Goal: Task Accomplishment & Management: Manage account settings

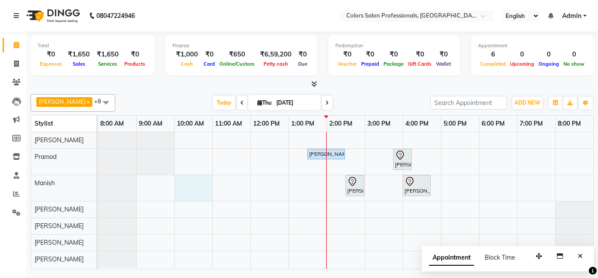
click at [191, 185] on div "[PERSON_NAME][GEOGRAPHIC_DATA], 01:30 PM-02:30 PM, Hair Treatment - Hair Spa [P…" at bounding box center [345, 200] width 495 height 137
select select "60230"
select select "tentative"
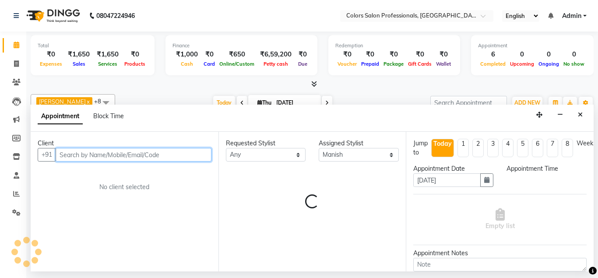
select select "600"
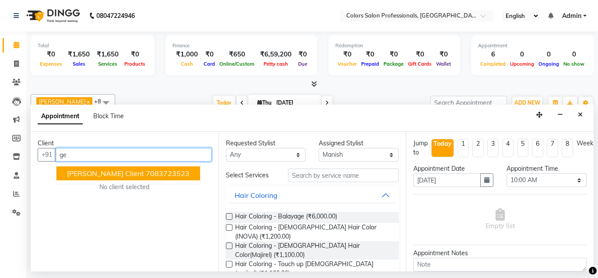
type input "g"
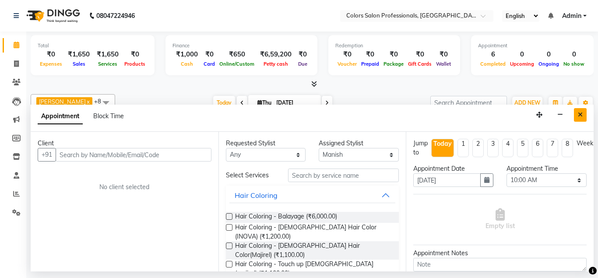
click at [577, 115] on button "Close" at bounding box center [579, 115] width 13 height 14
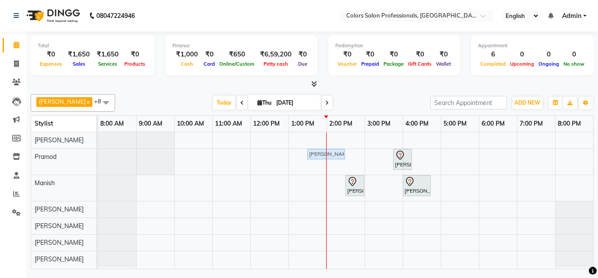
click at [339, 115] on full-calendar "Stylist 8:00 AM 9:00 AM 10:00 AM 11:00 AM 12:00 PM 1:00 PM 2:00 PM 3:00 PM 4:00…" at bounding box center [312, 192] width 563 height 154
click at [127, 182] on div at bounding box center [117, 188] width 38 height 26
click at [175, 184] on div "[PERSON_NAME][GEOGRAPHIC_DATA], 01:30 PM-02:30 PM, Hair Treatment - Hair Spa [P…" at bounding box center [345, 200] width 495 height 137
select select "60230"
select select "tentative"
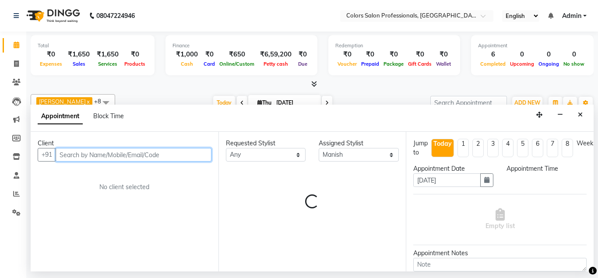
select select "600"
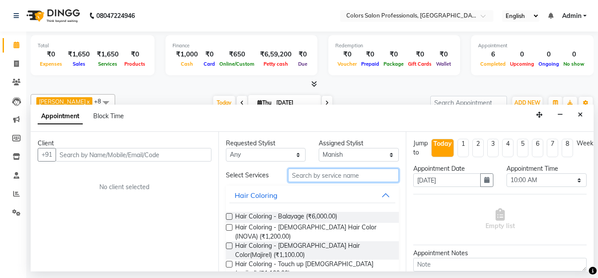
click at [357, 176] on input "text" at bounding box center [343, 175] width 111 height 14
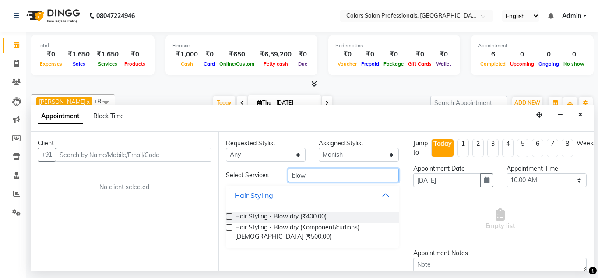
type input "blow"
click at [228, 217] on label at bounding box center [229, 216] width 7 height 7
click at [228, 217] on input "checkbox" at bounding box center [229, 217] width 6 height 6
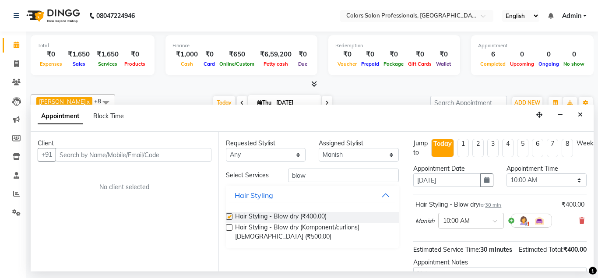
checkbox input "false"
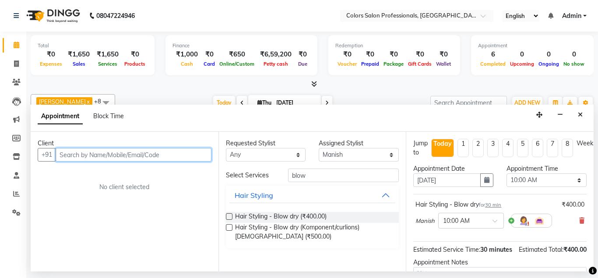
click at [111, 154] on input "text" at bounding box center [134, 155] width 156 height 14
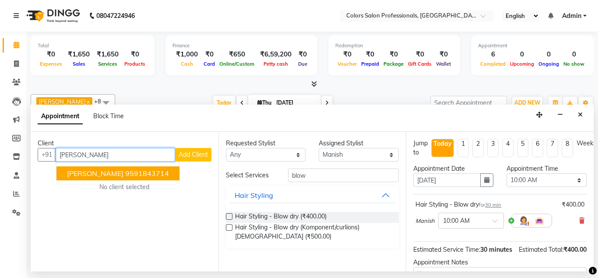
click at [111, 169] on span "[PERSON_NAME]" at bounding box center [95, 173] width 56 height 9
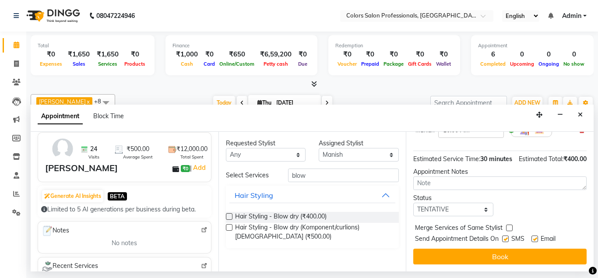
scroll to position [1, 0]
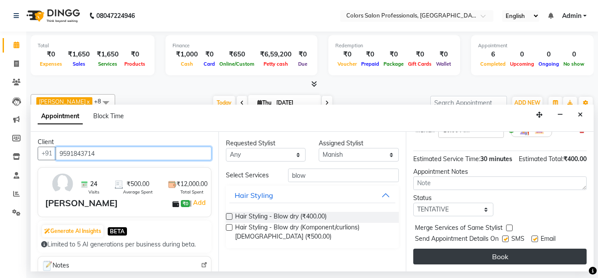
type input "9591843714"
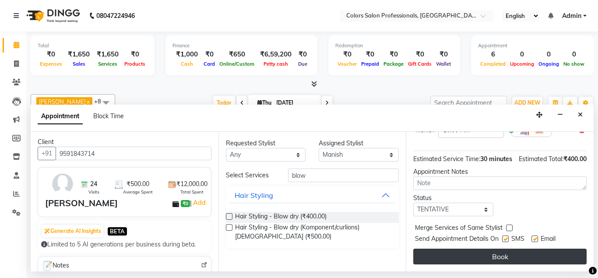
click at [446, 254] on button "Book" at bounding box center [499, 256] width 173 height 16
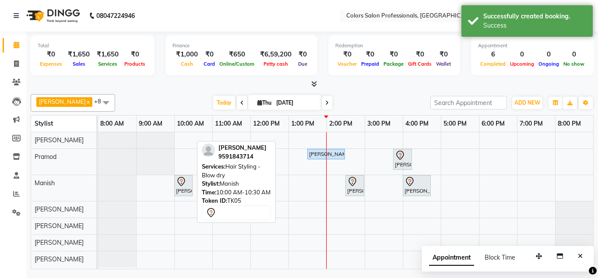
click at [178, 186] on icon at bounding box center [181, 181] width 10 height 10
select select "7"
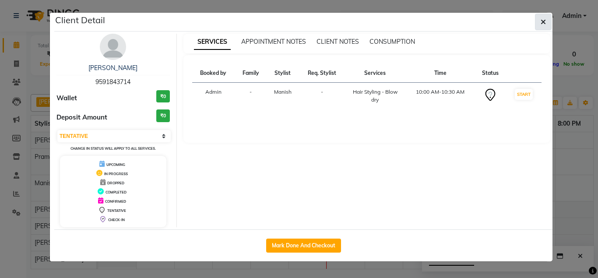
click at [543, 24] on icon "button" at bounding box center [542, 21] width 5 height 7
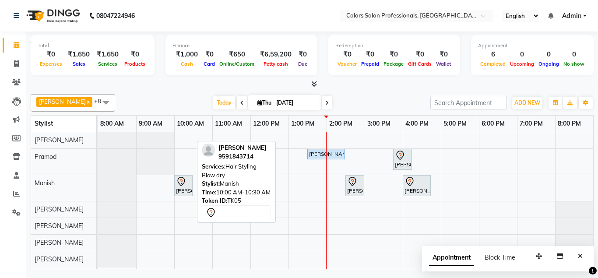
click at [182, 187] on div "[PERSON_NAME], TK05, 10:00 AM-10:30 AM, Hair Styling - Blow dry" at bounding box center [183, 185] width 17 height 18
select select "7"
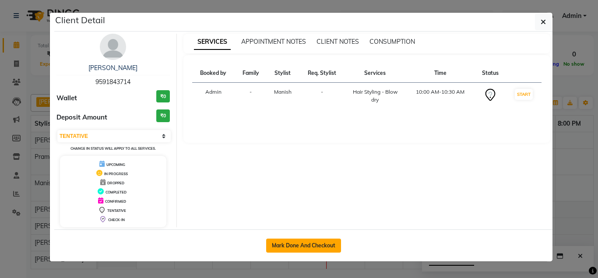
click at [306, 243] on button "Mark Done And Checkout" at bounding box center [303, 245] width 75 height 14
select select "7161"
select select "service"
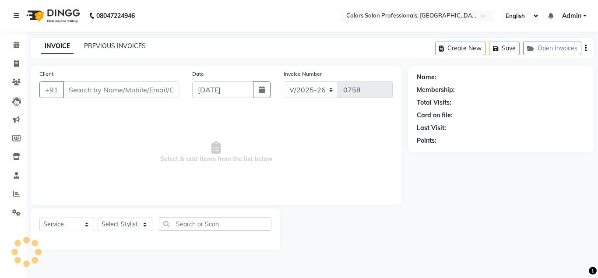
type input "9591843714"
select select "60230"
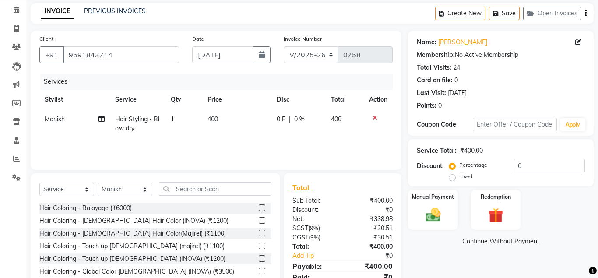
scroll to position [45, 0]
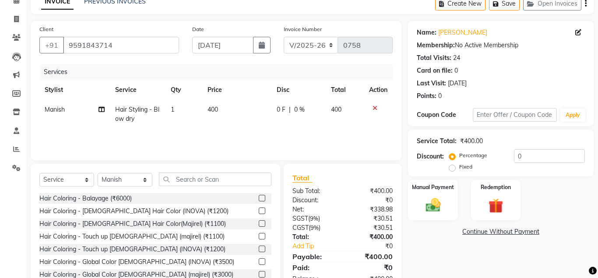
click at [333, 108] on span "400" at bounding box center [336, 109] width 10 height 8
select select "60230"
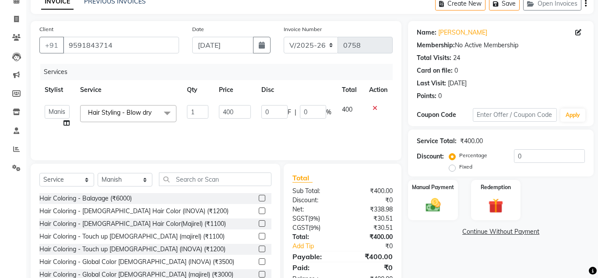
drag, startPoint x: 364, startPoint y: 106, endPoint x: 356, endPoint y: 115, distance: 12.4
click at [357, 115] on tr "[PERSON_NAME] Gowardhan [PERSON_NAME] [PERSON_NAME] Pooja [PERSON_NAME] [PERSON…" at bounding box center [215, 116] width 353 height 33
click at [349, 109] on span "400" at bounding box center [347, 109] width 10 height 8
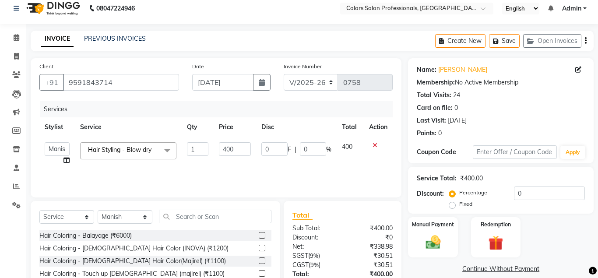
scroll to position [0, 0]
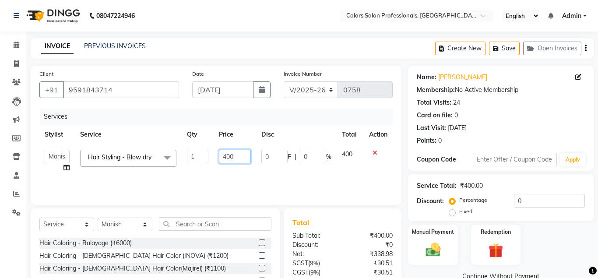
click at [236, 156] on input "400" at bounding box center [235, 157] width 32 height 14
type input "4"
type input "500"
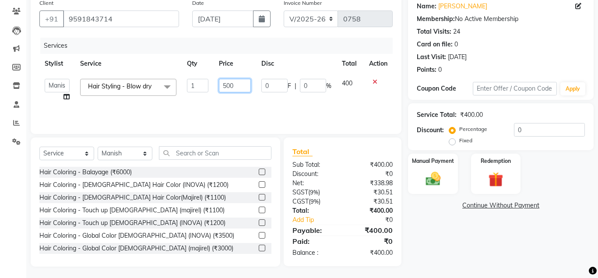
scroll to position [73, 0]
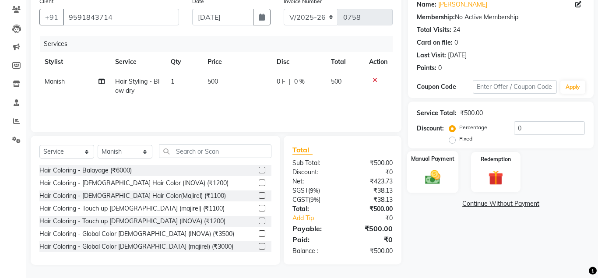
click at [443, 177] on img at bounding box center [432, 177] width 25 height 18
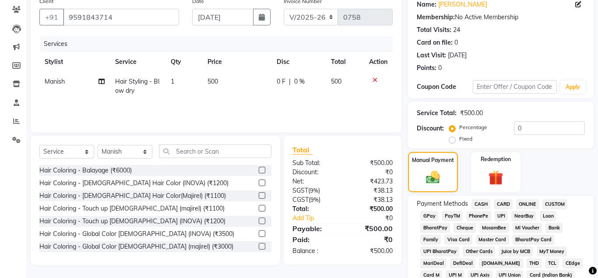
click at [478, 201] on span "CASH" at bounding box center [480, 204] width 19 height 10
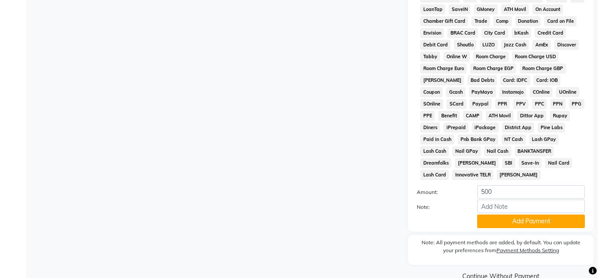
scroll to position [379, 0]
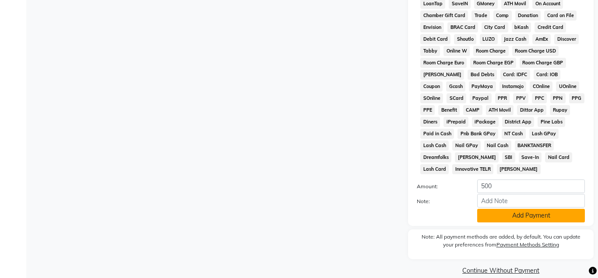
click at [525, 209] on button "Add Payment" at bounding box center [531, 216] width 108 height 14
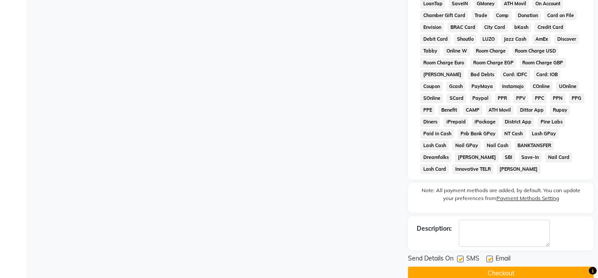
click at [511, 266] on button "Checkout" at bounding box center [500, 273] width 185 height 14
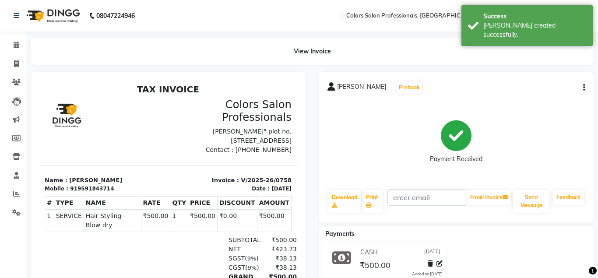
scroll to position [7, 0]
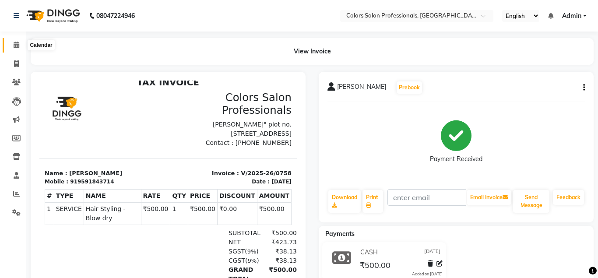
click at [14, 42] on icon at bounding box center [17, 45] width 6 height 7
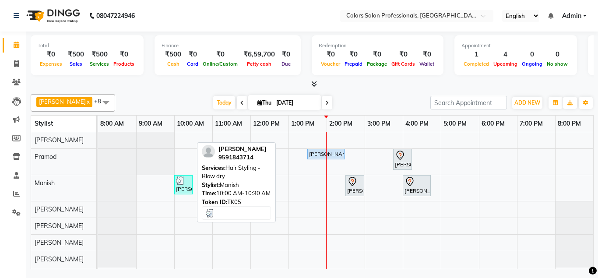
click at [175, 183] on div "[PERSON_NAME], TK05, 10:00 AM-10:30 AM, Hair Styling - Blow dry" at bounding box center [183, 184] width 17 height 17
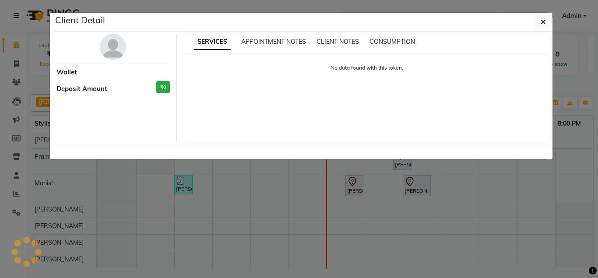
select select "3"
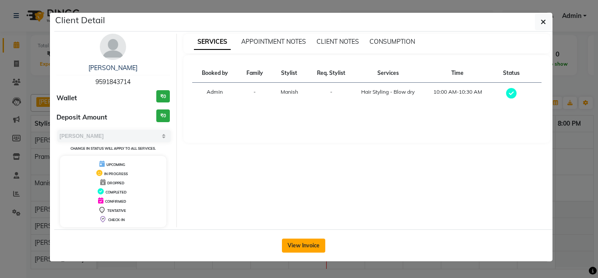
click at [311, 240] on button "View Invoice" at bounding box center [303, 245] width 43 height 14
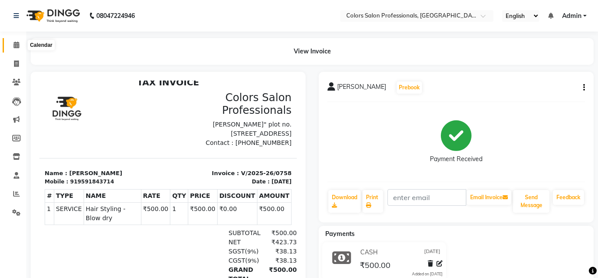
click at [16, 45] on icon at bounding box center [17, 45] width 6 height 7
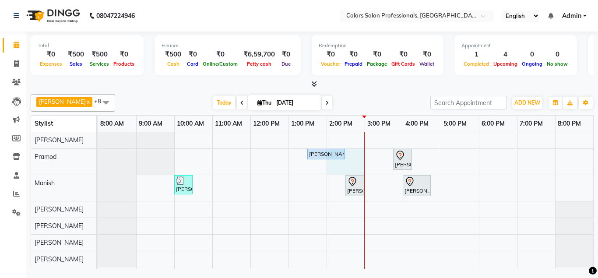
click at [358, 154] on div "[PERSON_NAME][GEOGRAPHIC_DATA], 01:30 PM-02:30 PM, Hair Treatment - Hair Spa [P…" at bounding box center [345, 200] width 495 height 137
select select "60229"
select select "tentative"
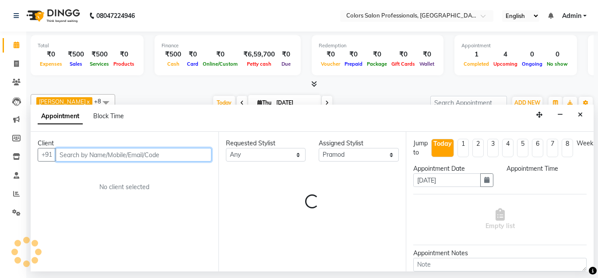
select select "840"
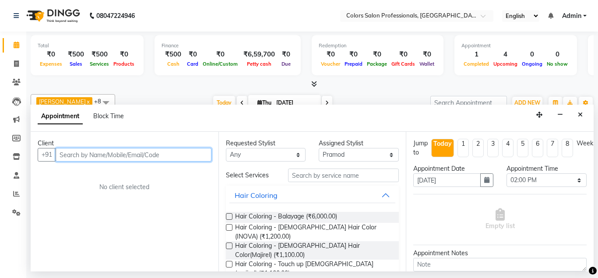
click at [161, 152] on input "text" at bounding box center [134, 155] width 156 height 14
click at [184, 153] on input "text" at bounding box center [134, 155] width 156 height 14
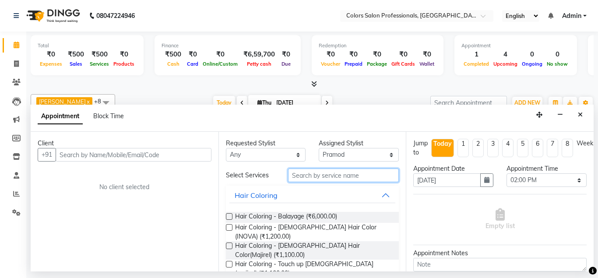
click at [336, 175] on input "text" at bounding box center [343, 175] width 111 height 14
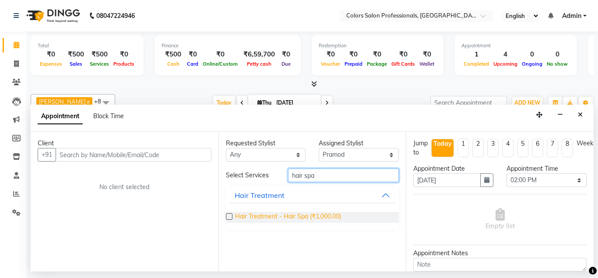
type input "hair spa"
click at [311, 217] on span "Hair Treatment - Hair Spa (₹1,000.00)" at bounding box center [288, 217] width 106 height 11
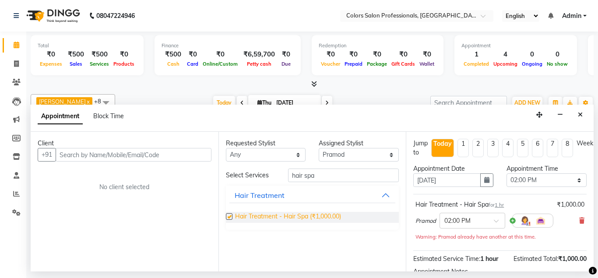
checkbox input "false"
click at [387, 192] on button "Hair Treatment" at bounding box center [312, 195] width 166 height 16
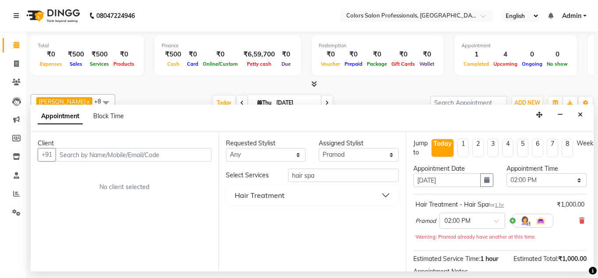
click at [383, 197] on button "Hair Treatment" at bounding box center [312, 195] width 166 height 16
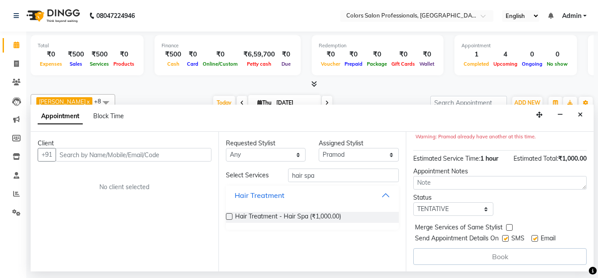
scroll to position [101, 0]
click at [584, 119] on button "Close" at bounding box center [579, 115] width 13 height 14
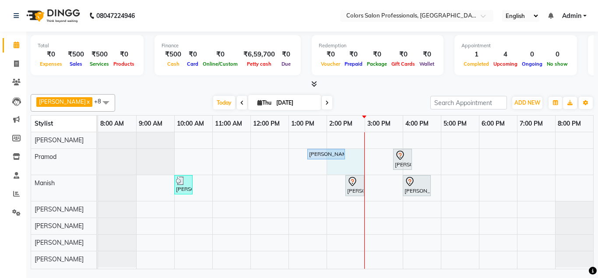
click at [354, 153] on div "[PERSON_NAME][GEOGRAPHIC_DATA], 01:30 PM-02:30 PM, Hair Treatment - Hair Spa [P…" at bounding box center [345, 200] width 495 height 137
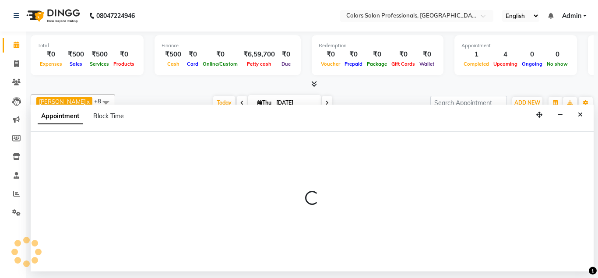
select select "60229"
select select "840"
select select "tentative"
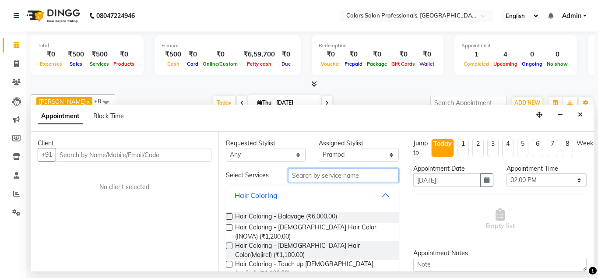
click at [335, 178] on input "text" at bounding box center [343, 175] width 111 height 14
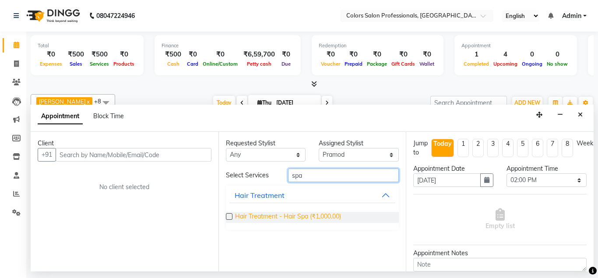
type input "spa"
click at [329, 217] on span "Hair Treatment - Hair Spa (₹1,000.00)" at bounding box center [288, 217] width 106 height 11
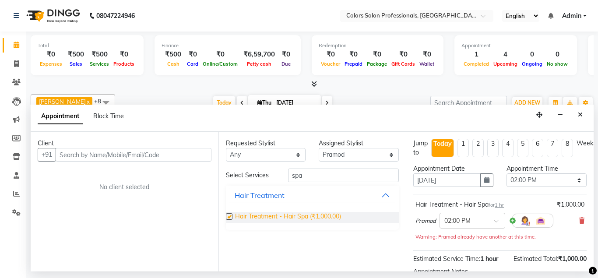
checkbox input "false"
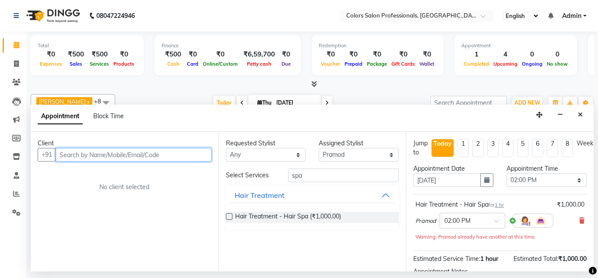
click at [90, 153] on input "text" at bounding box center [134, 155] width 156 height 14
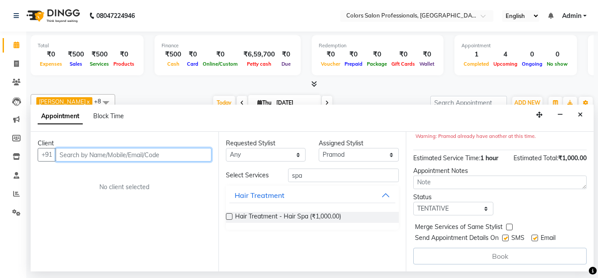
scroll to position [0, 0]
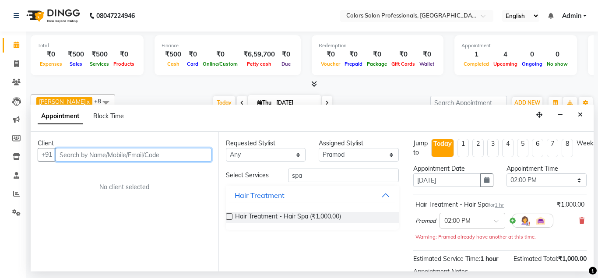
click at [151, 155] on input "text" at bounding box center [134, 155] width 156 height 14
click at [138, 152] on input "text" at bounding box center [134, 155] width 156 height 14
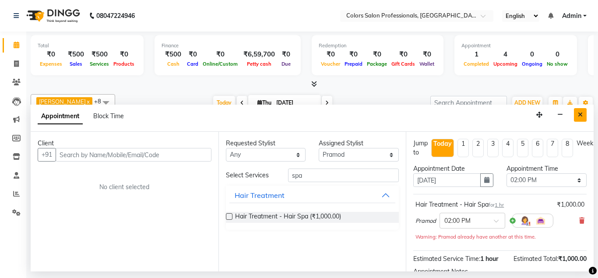
click at [584, 114] on button "Close" at bounding box center [579, 115] width 13 height 14
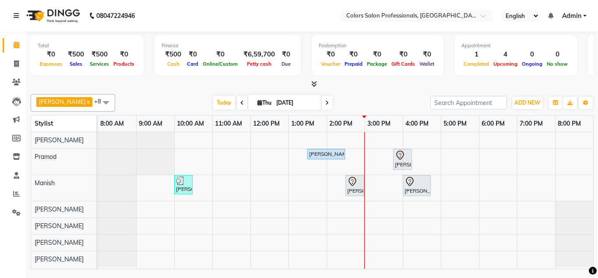
click at [502, 162] on div "[PERSON_NAME][GEOGRAPHIC_DATA], 01:30 PM-02:30 PM, Hair Treatment - Hair Spa [P…" at bounding box center [345, 200] width 495 height 137
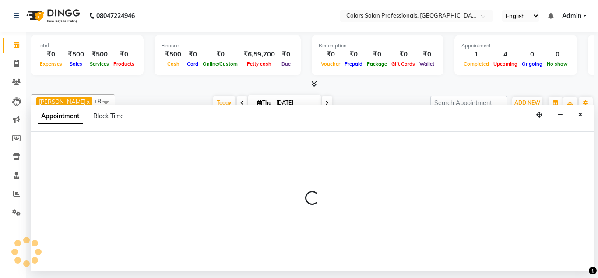
select select "60229"
select select "tentative"
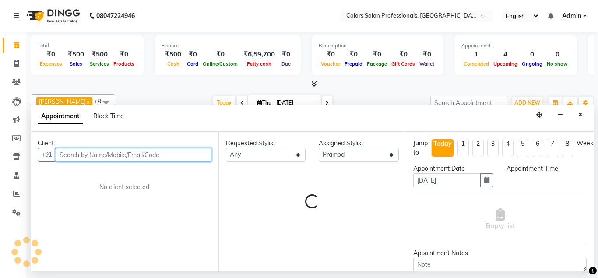
select select "1080"
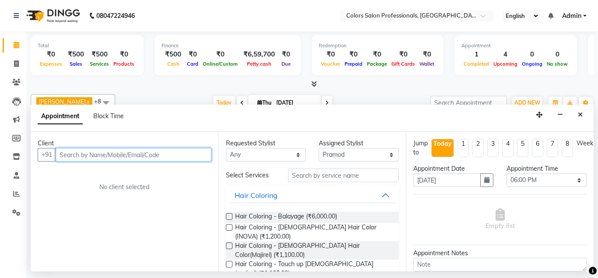
click at [109, 152] on input "text" at bounding box center [134, 155] width 156 height 14
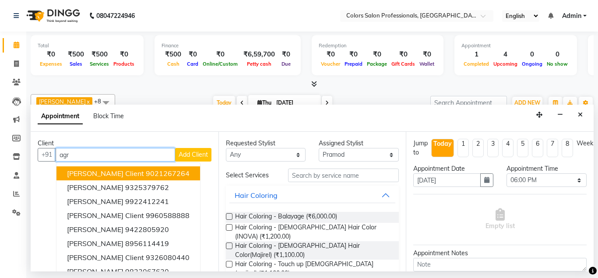
click at [104, 153] on input "agr" at bounding box center [115, 155] width 119 height 14
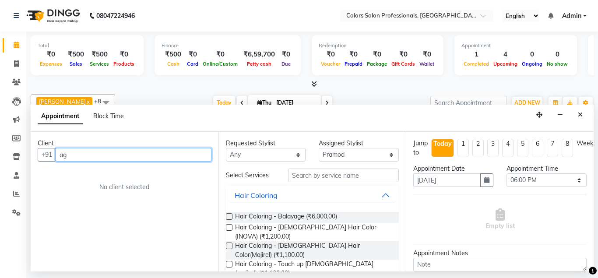
type input "a"
click at [123, 156] on input "text" at bounding box center [134, 155] width 156 height 14
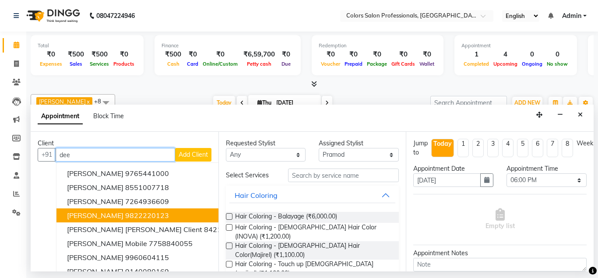
click at [100, 215] on span "[PERSON_NAME]" at bounding box center [95, 215] width 56 height 9
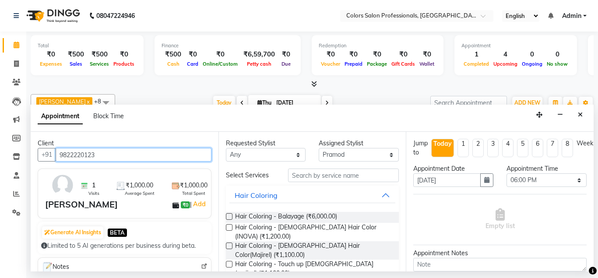
type input "9822220123"
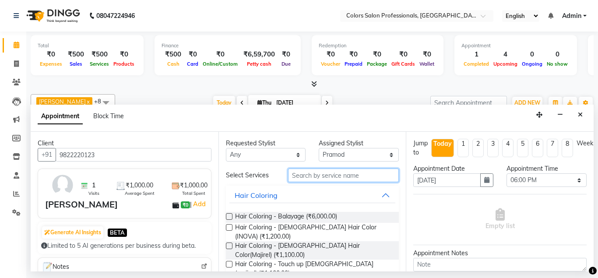
click at [319, 176] on input "text" at bounding box center [343, 175] width 111 height 14
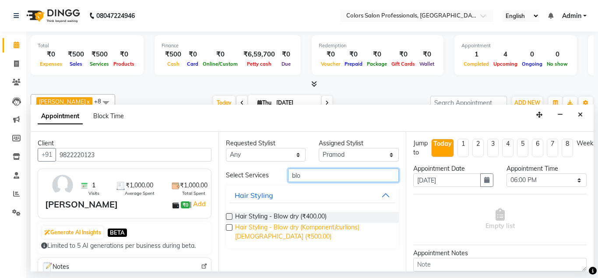
type input "blo"
click at [270, 228] on span "Hair Styling - Blow dry (Komponent/curlions)[DEMOGRAPHIC_DATA] (₹500.00)" at bounding box center [313, 232] width 157 height 18
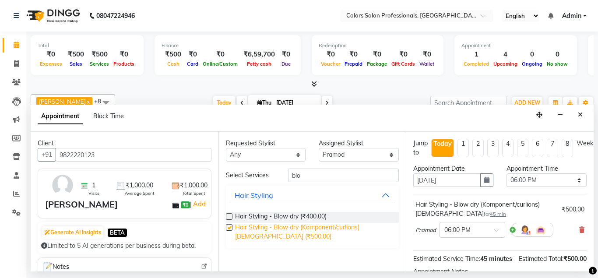
checkbox input "false"
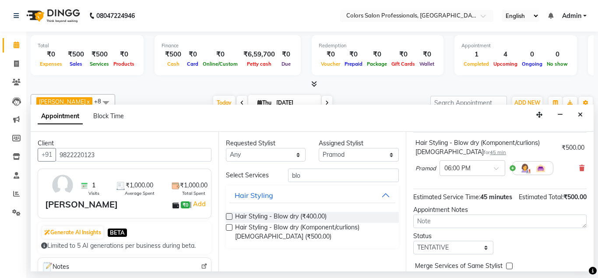
scroll to position [100, 0]
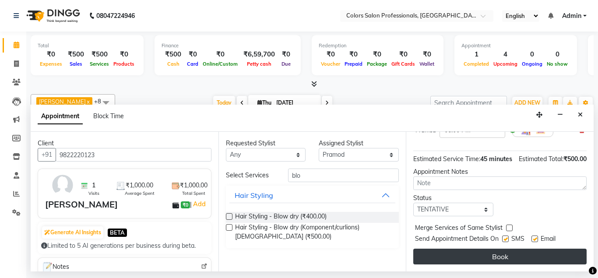
click at [519, 255] on button "Book" at bounding box center [499, 256] width 173 height 16
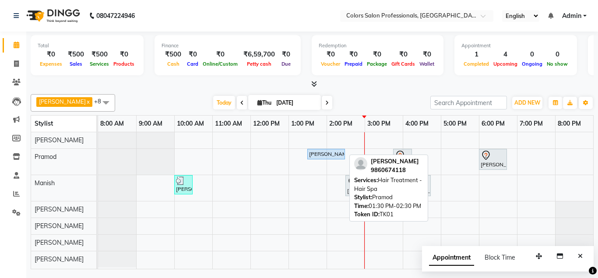
click at [308, 156] on div "[PERSON_NAME][GEOGRAPHIC_DATA], 01:30 PM-02:30 PM, Hair Treatment - Hair Spa" at bounding box center [326, 154] width 36 height 8
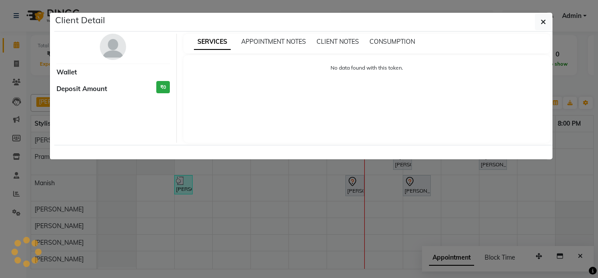
select select "5"
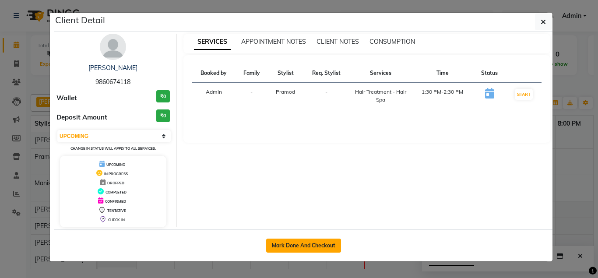
click at [313, 245] on button "Mark Done And Checkout" at bounding box center [303, 245] width 75 height 14
select select "7161"
select select "service"
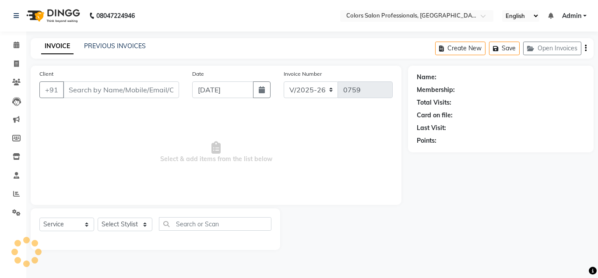
type input "9860674118"
select select "60229"
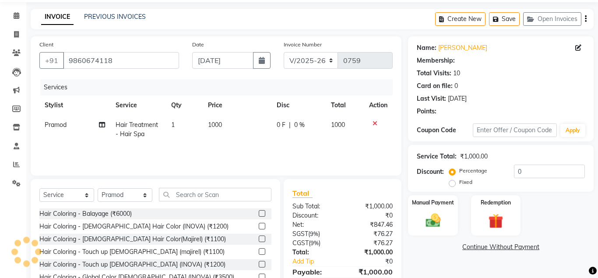
scroll to position [73, 0]
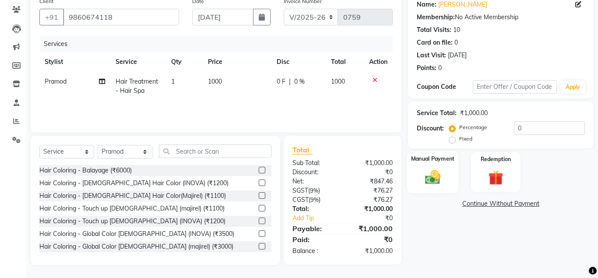
click at [432, 166] on div "Manual Payment" at bounding box center [433, 172] width 52 height 42
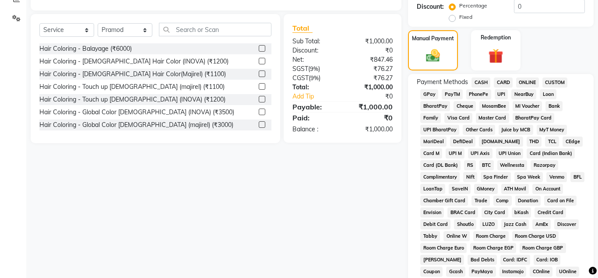
scroll to position [206, 0]
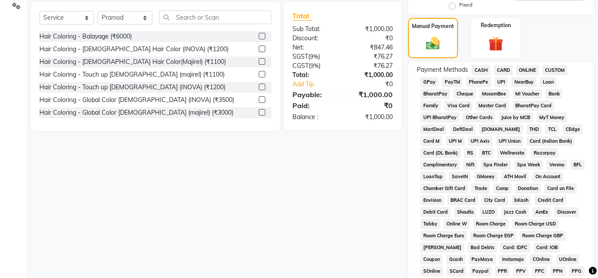
click at [483, 73] on span "CASH" at bounding box center [480, 70] width 19 height 10
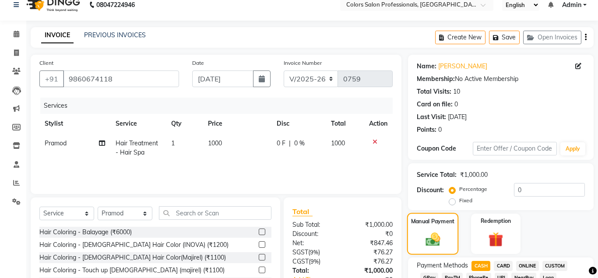
scroll to position [0, 0]
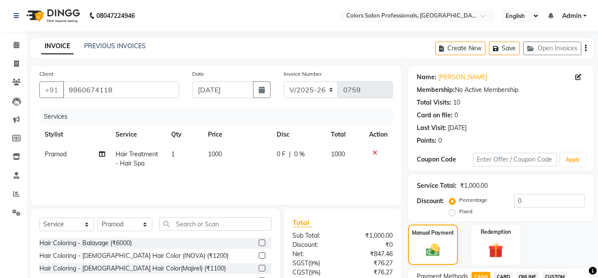
click at [219, 154] on span "1000" at bounding box center [215, 154] width 14 height 8
select select "60229"
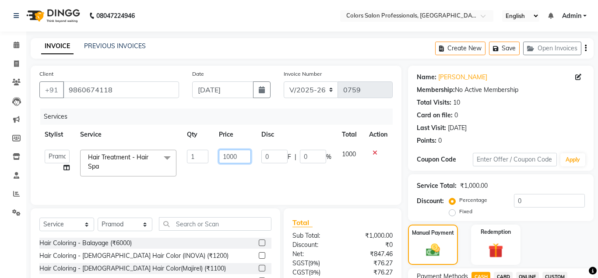
click at [230, 157] on input "1000" at bounding box center [235, 157] width 32 height 14
type input "1700"
click at [353, 155] on td "1000" at bounding box center [350, 162] width 28 height 37
select select "60229"
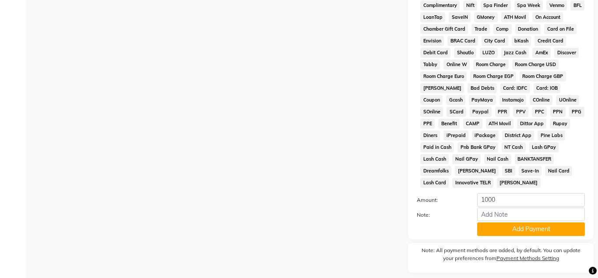
scroll to position [379, 0]
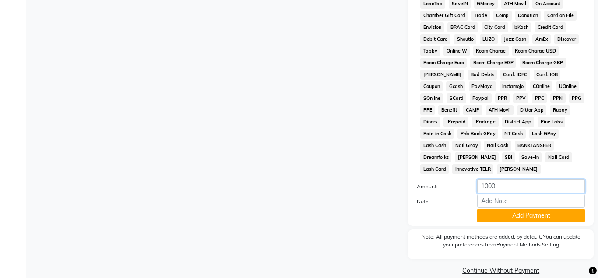
click at [486, 179] on input "1000" at bounding box center [531, 186] width 108 height 14
type input "1700"
click at [539, 209] on button "Add Payment" at bounding box center [531, 216] width 108 height 14
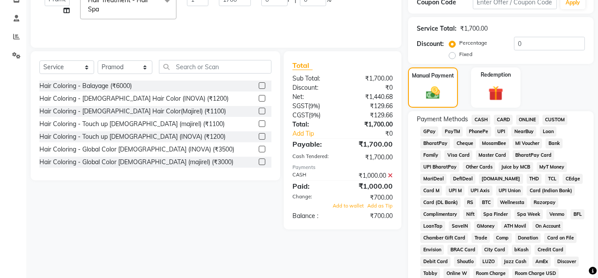
scroll to position [383, 0]
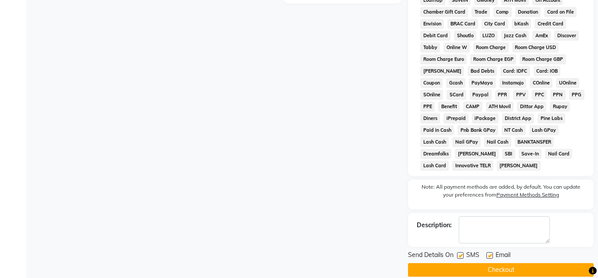
click at [520, 263] on button "Checkout" at bounding box center [500, 270] width 185 height 14
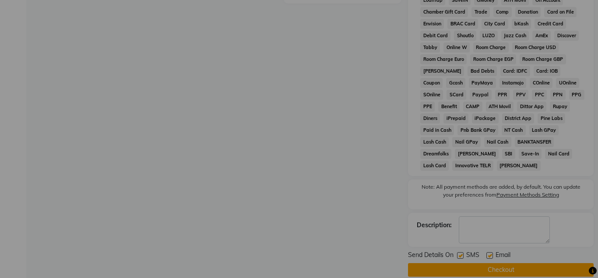
checkbox input "false"
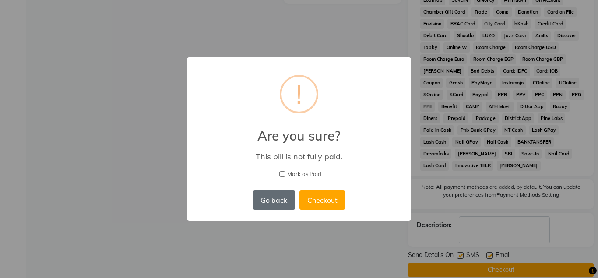
click at [279, 203] on button "Go back" at bounding box center [274, 199] width 42 height 19
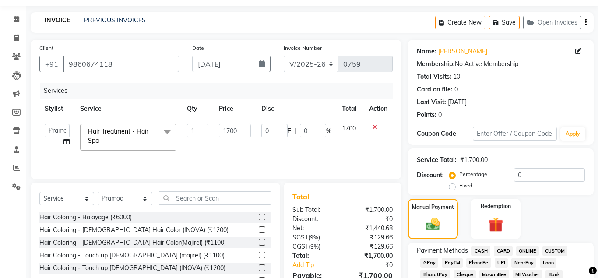
scroll to position [0, 0]
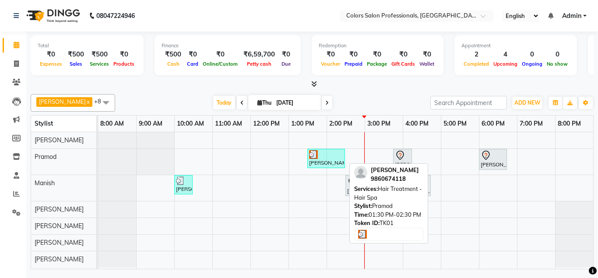
click at [329, 159] on div "[PERSON_NAME][GEOGRAPHIC_DATA], 01:30 PM-02:30 PM, Hair Treatment - Hair Spa" at bounding box center [326, 158] width 36 height 17
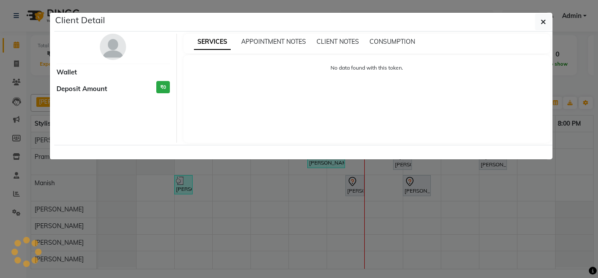
select select "3"
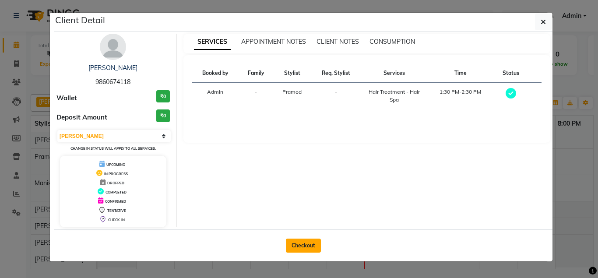
click at [308, 246] on button "Checkout" at bounding box center [303, 245] width 35 height 14
select select "7161"
select select "service"
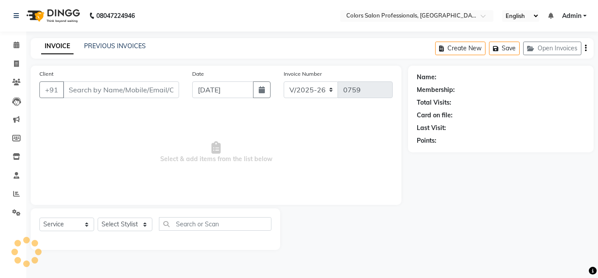
type input "9860674118"
select select "60229"
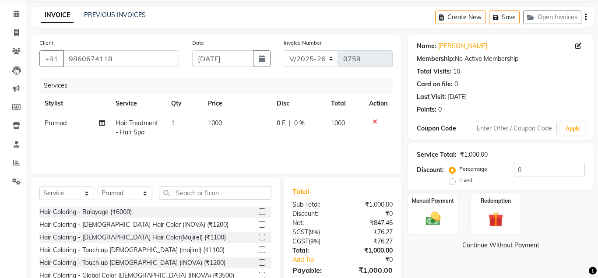
scroll to position [45, 0]
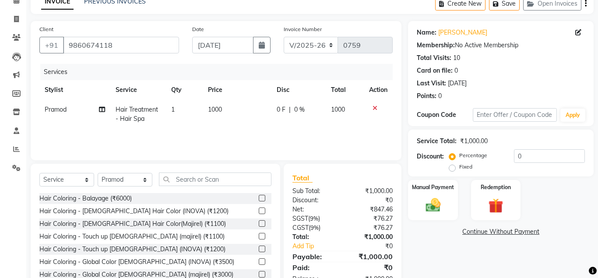
click at [215, 110] on span "1000" at bounding box center [215, 109] width 14 height 8
select select "60229"
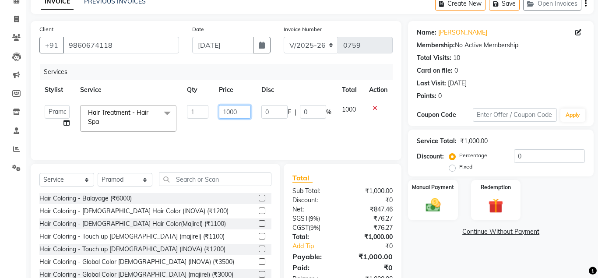
click at [230, 112] on input "1000" at bounding box center [235, 112] width 32 height 14
type input "1700"
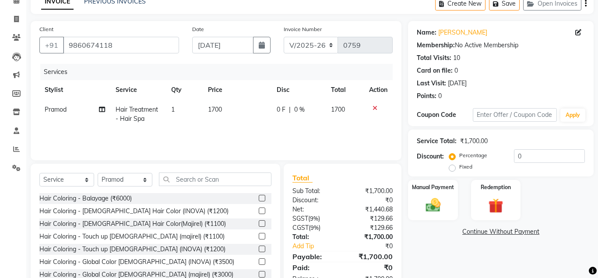
click at [348, 108] on td "1700" at bounding box center [344, 114] width 38 height 29
select select "60229"
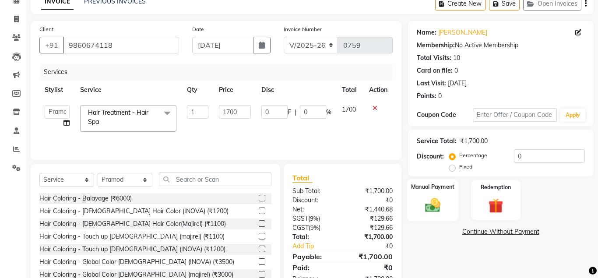
click at [429, 216] on div "Manual Payment" at bounding box center [433, 200] width 52 height 42
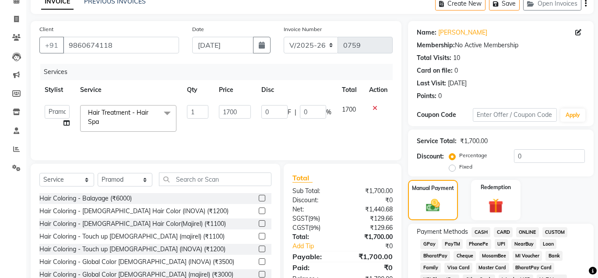
click at [479, 231] on span "CASH" at bounding box center [480, 232] width 19 height 10
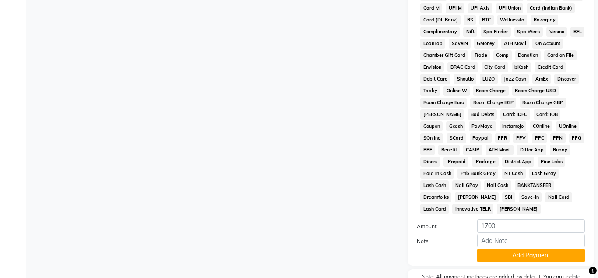
scroll to position [379, 0]
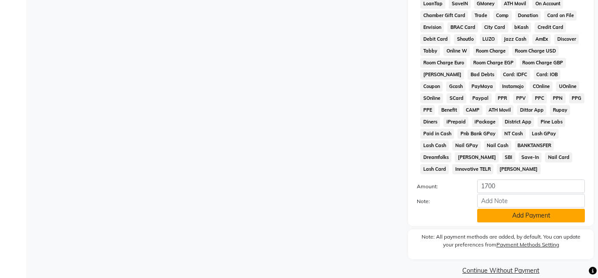
click at [511, 209] on button "Add Payment" at bounding box center [531, 216] width 108 height 14
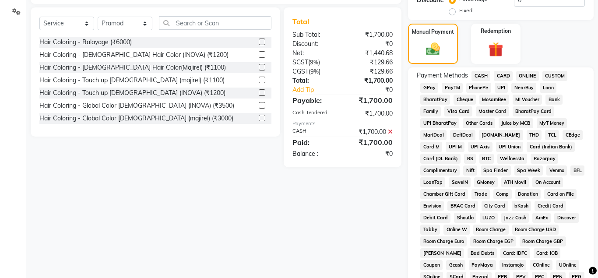
scroll to position [383, 0]
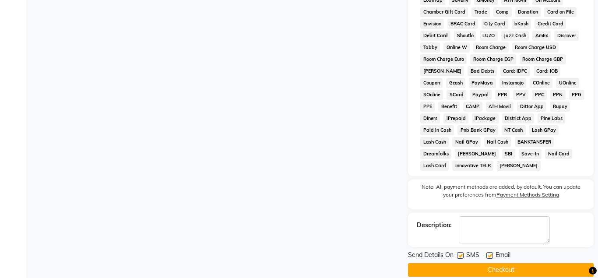
click at [482, 263] on button "Checkout" at bounding box center [500, 270] width 185 height 14
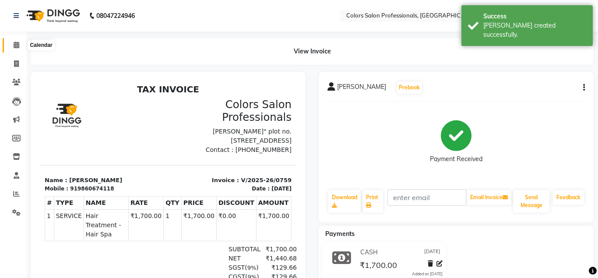
click at [14, 48] on icon at bounding box center [17, 45] width 6 height 7
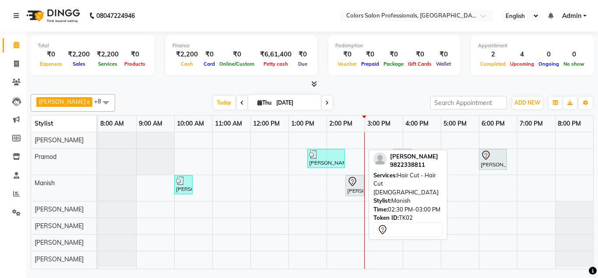
click at [354, 189] on div "[PERSON_NAME], TK02, 02:30 PM-03:00 PM, Hair Cut - Hair Cut [DEMOGRAPHIC_DATA]" at bounding box center [354, 185] width 17 height 18
select select "7"
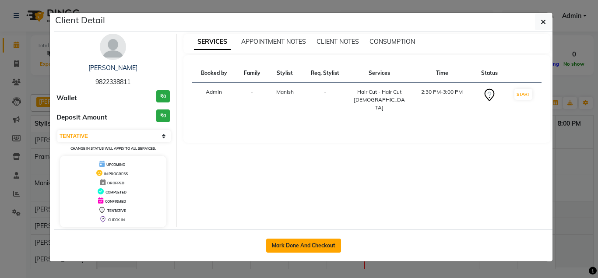
click at [313, 247] on button "Mark Done And Checkout" at bounding box center [303, 245] width 75 height 14
select select "service"
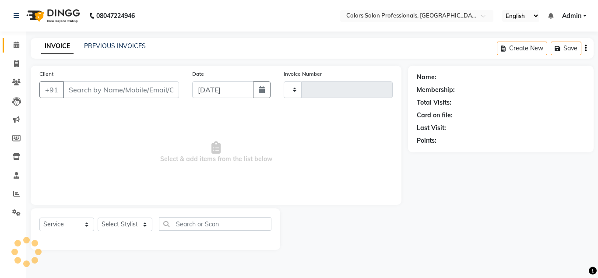
type input "0760"
select select "7161"
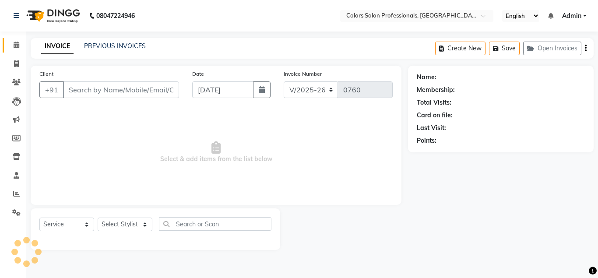
type input "9822338811"
select select "60230"
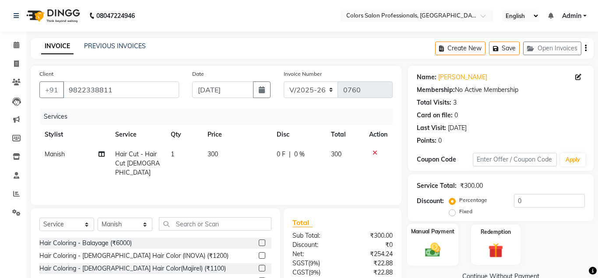
click at [440, 238] on div "Manual Payment" at bounding box center [433, 245] width 52 height 42
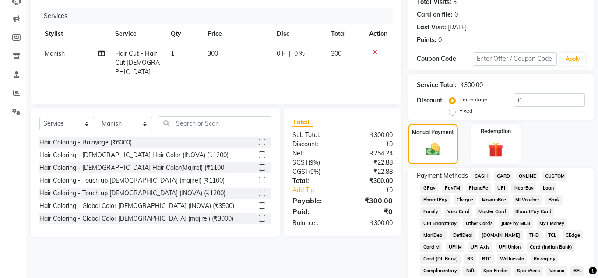
scroll to position [134, 0]
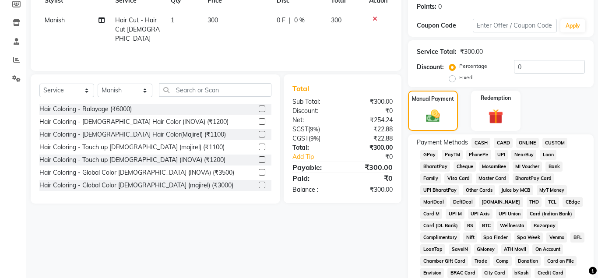
click at [478, 140] on span "CASH" at bounding box center [480, 143] width 19 height 10
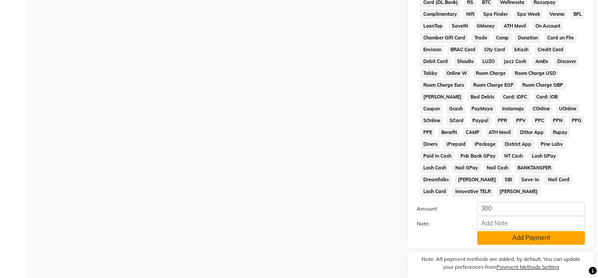
click at [512, 231] on button "Add Payment" at bounding box center [531, 238] width 108 height 14
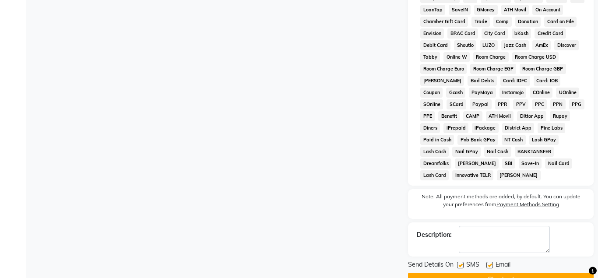
scroll to position [383, 0]
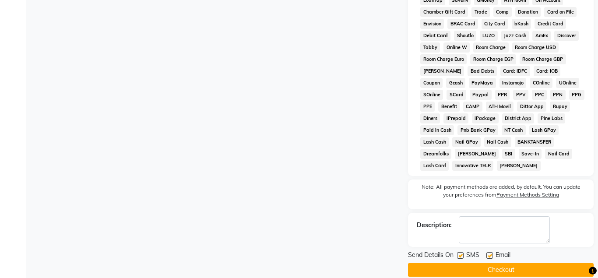
click at [510, 263] on button "Checkout" at bounding box center [500, 270] width 185 height 14
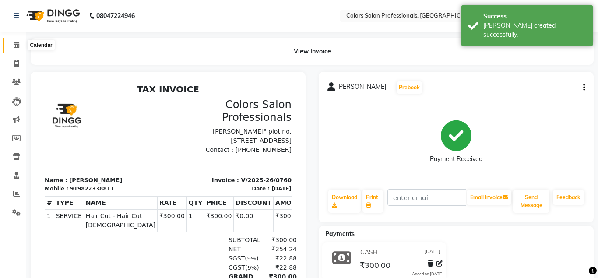
click at [14, 42] on span at bounding box center [16, 45] width 15 height 10
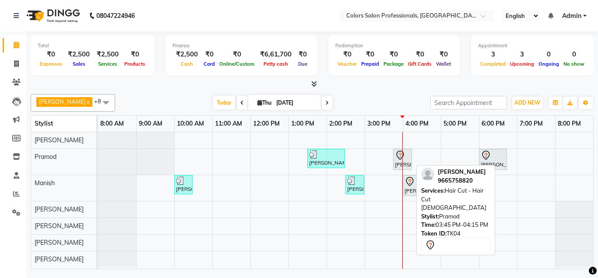
click at [403, 159] on icon at bounding box center [400, 155] width 10 height 10
select select "7"
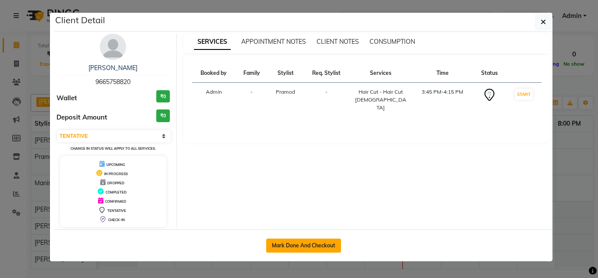
click at [301, 248] on button "Mark Done And Checkout" at bounding box center [303, 245] width 75 height 14
select select "7161"
select select "service"
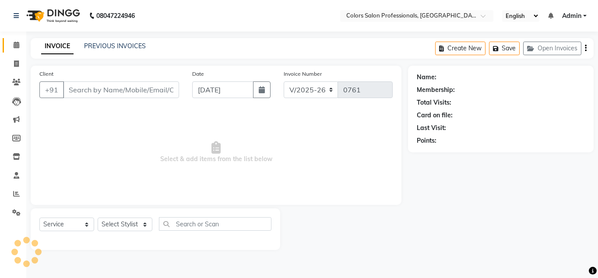
type input "9665758820"
select select "60229"
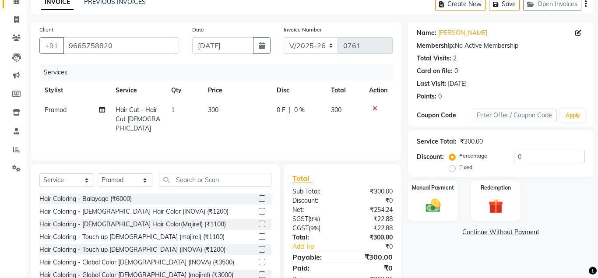
scroll to position [45, 0]
click at [431, 199] on img at bounding box center [432, 205] width 25 height 18
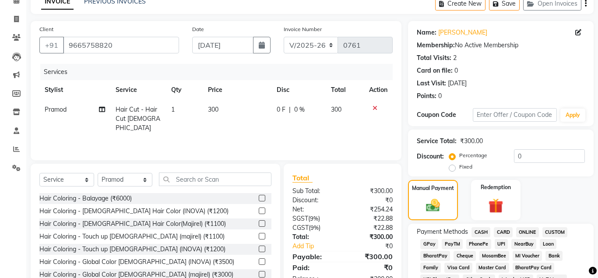
click at [482, 232] on span "CASH" at bounding box center [480, 232] width 19 height 10
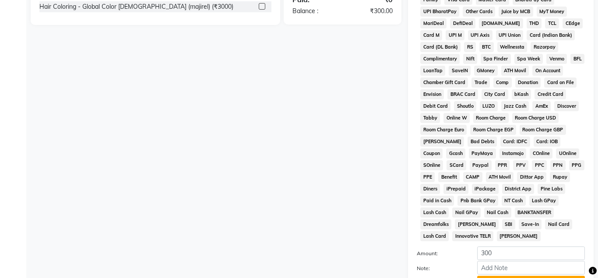
scroll to position [379, 0]
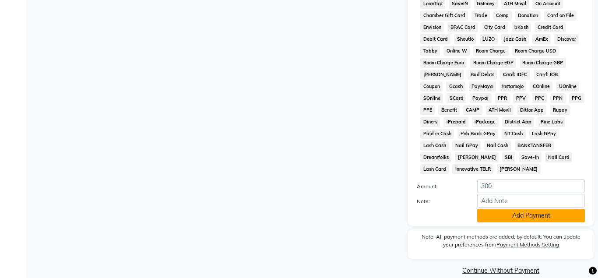
click at [549, 209] on button "Add Payment" at bounding box center [531, 216] width 108 height 14
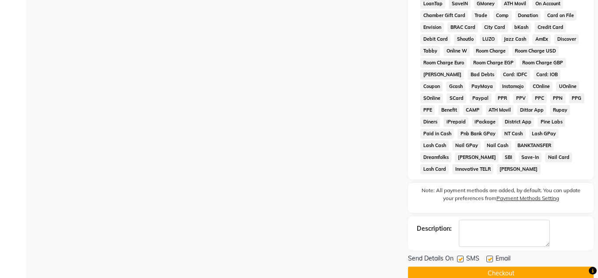
click at [508, 254] on div "Send Details On SMS Email Checkout" at bounding box center [500, 267] width 185 height 26
click at [500, 266] on button "Checkout" at bounding box center [500, 273] width 185 height 14
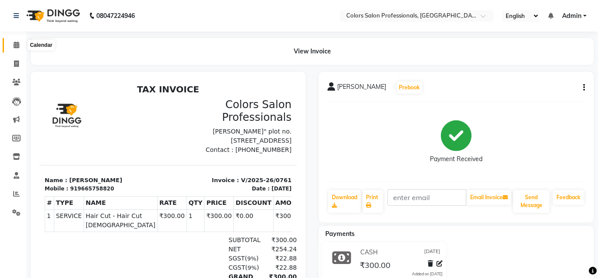
click at [16, 48] on span at bounding box center [16, 45] width 15 height 10
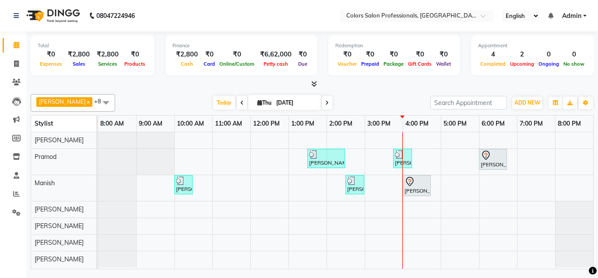
click at [240, 101] on icon at bounding box center [241, 102] width 3 height 5
type input "[DATE]"
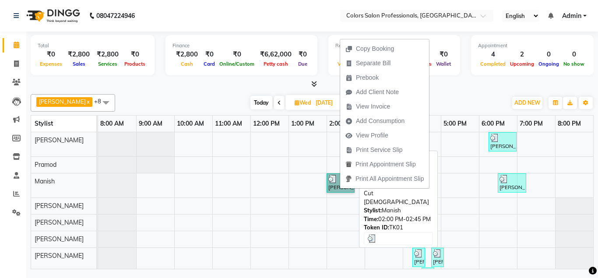
click at [332, 182] on link "[PERSON_NAME] Renault, TK01, 02:00 PM-02:45 PM, Hair Cut - Hair Cut [DEMOGRAPHI…" at bounding box center [340, 182] width 28 height 19
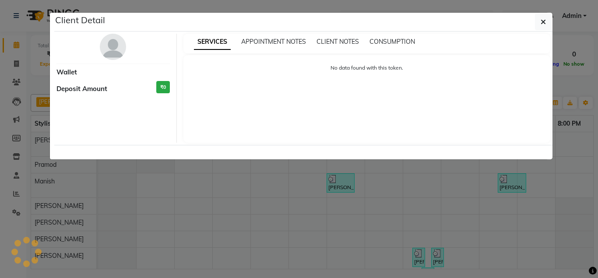
select select "3"
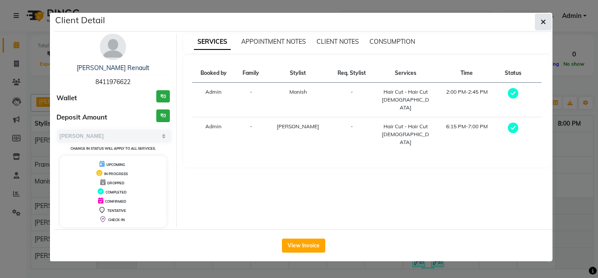
click at [544, 23] on icon "button" at bounding box center [542, 21] width 5 height 7
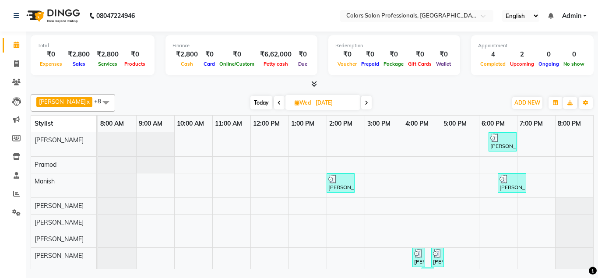
click at [361, 105] on span at bounding box center [366, 103] width 10 height 14
type input "[DATE]"
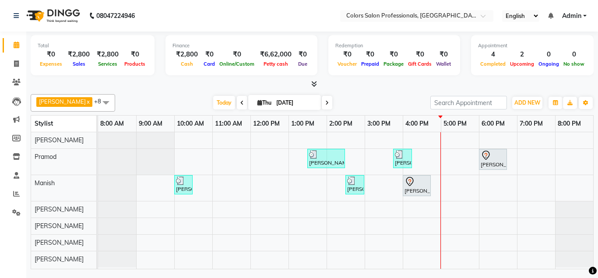
click at [576, 184] on td at bounding box center [574, 200] width 38 height 137
click at [575, 185] on td at bounding box center [574, 200] width 38 height 137
click at [571, 179] on td at bounding box center [574, 200] width 38 height 137
click at [545, 175] on div "[PERSON_NAME][GEOGRAPHIC_DATA], 01:30 PM-02:30 PM, Hair Treatment - Hair Spa [P…" at bounding box center [345, 200] width 495 height 137
select select "60230"
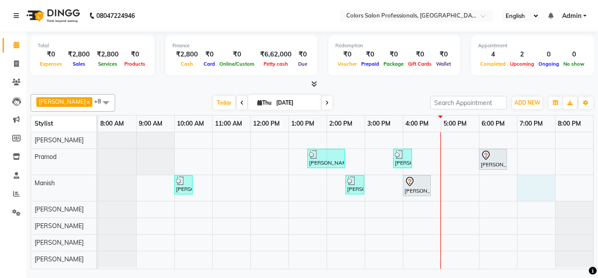
select select "tentative"
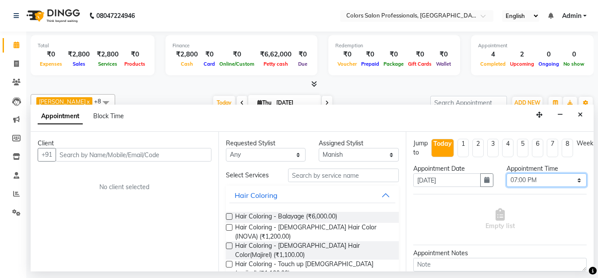
click at [506, 173] on select "Select 09:00 AM 09:15 AM 09:30 AM 09:45 AM 10:00 AM 10:15 AM 10:30 AM 10:45 AM …" at bounding box center [546, 180] width 80 height 14
select select "1200"
click option "08:00 PM" at bounding box center [0, 0] width 0 height 0
click at [506, 173] on select "Select 09:00 AM 09:15 AM 09:30 AM 09:45 AM 10:00 AM 10:15 AM 10:30 AM 10:45 AM …" at bounding box center [546, 180] width 80 height 14
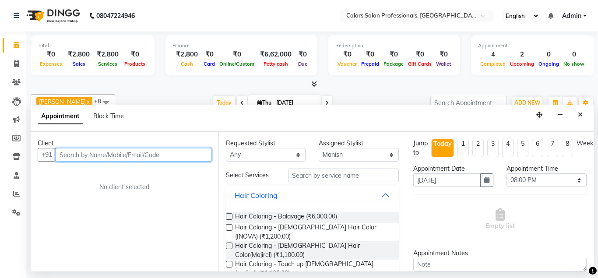
click at [91, 151] on input "text" at bounding box center [134, 155] width 156 height 14
click at [153, 154] on input "text" at bounding box center [134, 155] width 156 height 14
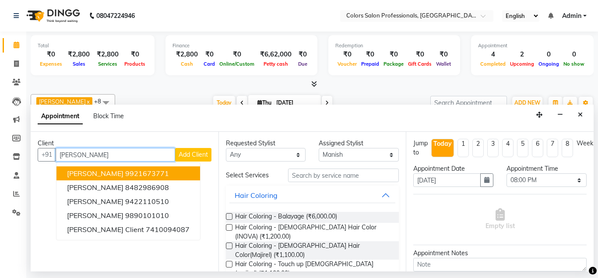
click at [123, 175] on span "[PERSON_NAME]" at bounding box center [95, 173] width 56 height 9
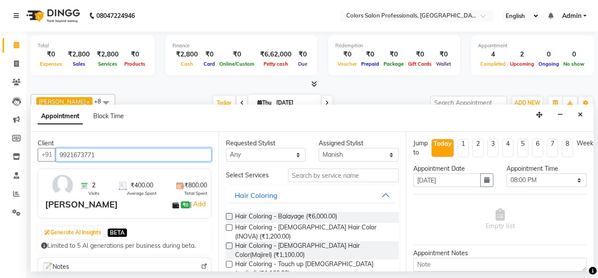
type input "9921673771"
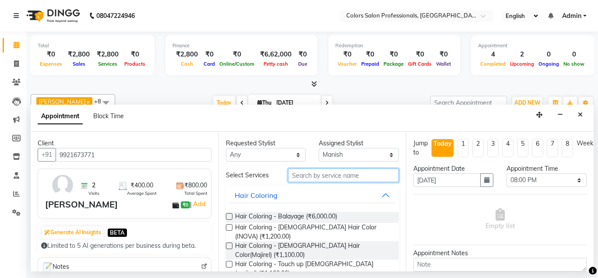
click at [341, 177] on input "text" at bounding box center [343, 175] width 111 height 14
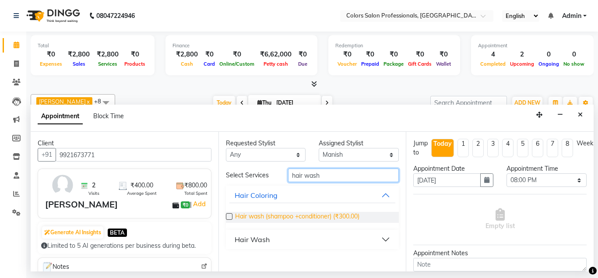
type input "hair wash"
click at [343, 218] on span "Hair wash (shampoo +conditioner) (₹300.00)" at bounding box center [297, 217] width 124 height 11
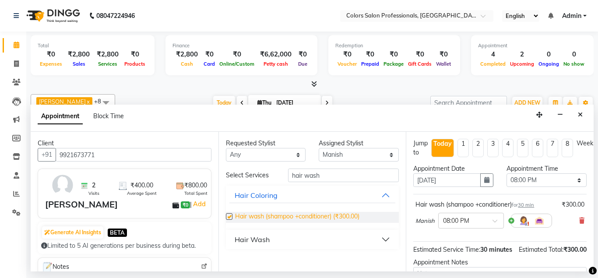
checkbox input "false"
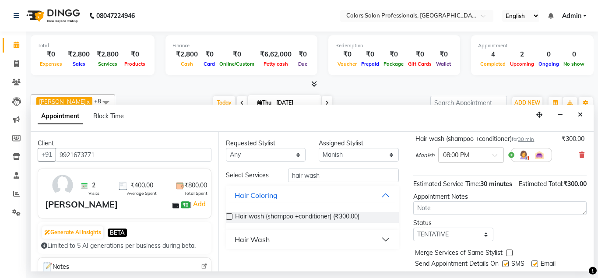
scroll to position [91, 0]
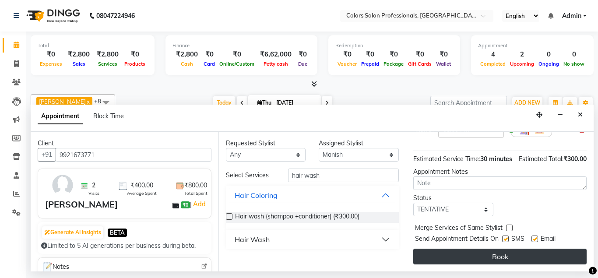
click at [499, 257] on button "Book" at bounding box center [499, 256] width 173 height 16
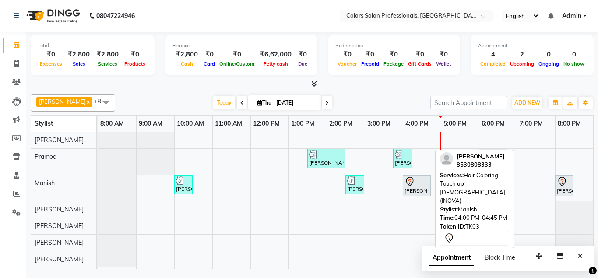
click at [416, 188] on div "[PERSON_NAME], TK03, 04:00 PM-04:45 PM, Hair Coloring - Touch up [DEMOGRAPHIC_D…" at bounding box center [416, 185] width 26 height 18
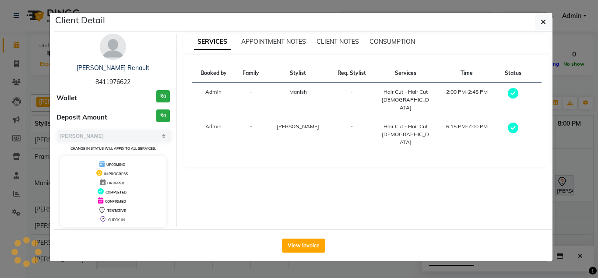
select select "7"
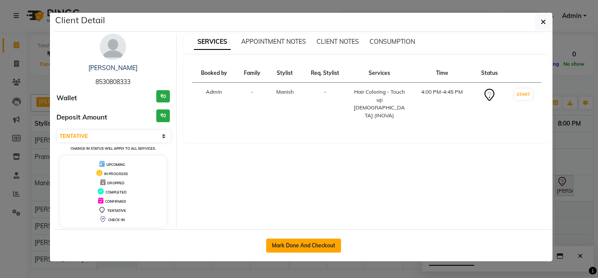
click at [316, 248] on button "Mark Done And Checkout" at bounding box center [303, 245] width 75 height 14
select select "service"
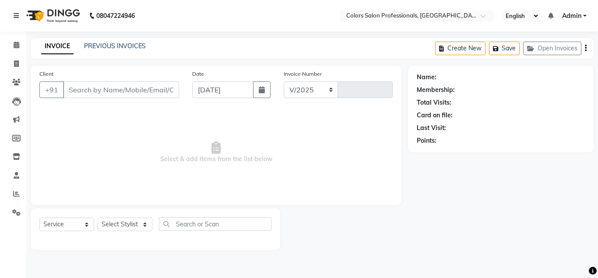
select select "7161"
type input "0762"
type input "8530808333"
select select "60230"
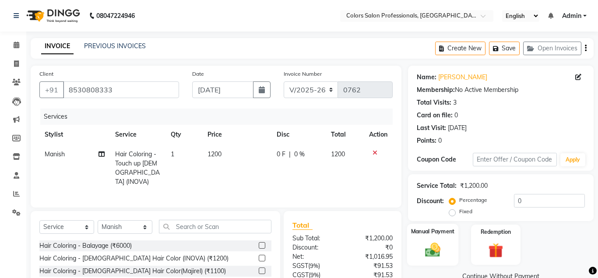
click at [443, 251] on img at bounding box center [432, 250] width 25 height 18
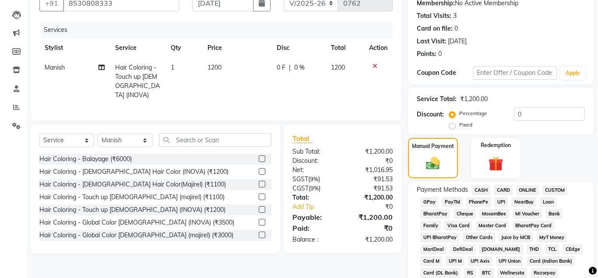
scroll to position [89, 0]
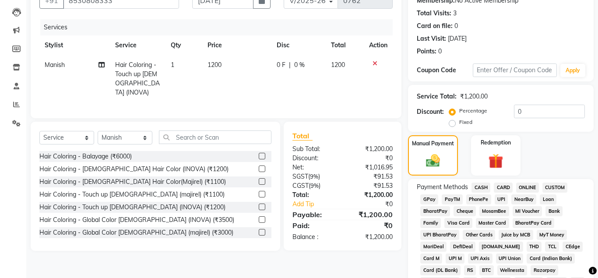
click at [478, 187] on span "CASH" at bounding box center [480, 187] width 19 height 10
click at [523, 187] on span "ONLINE" at bounding box center [527, 187] width 23 height 10
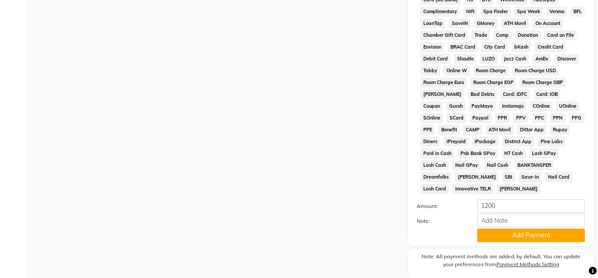
scroll to position [379, 0]
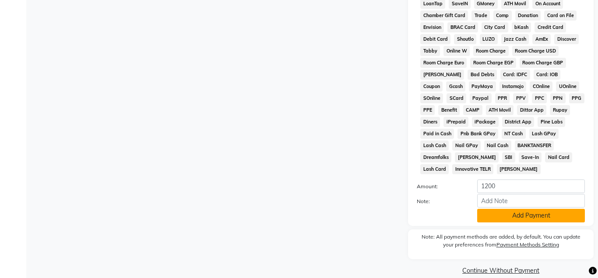
click at [505, 209] on button "Add Payment" at bounding box center [531, 216] width 108 height 14
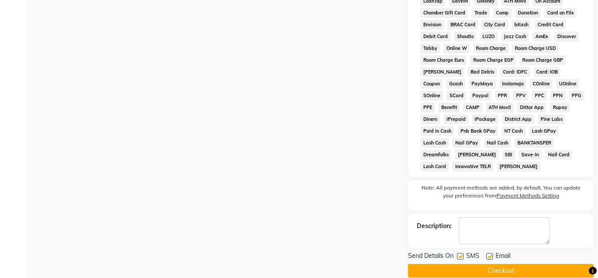
scroll to position [383, 0]
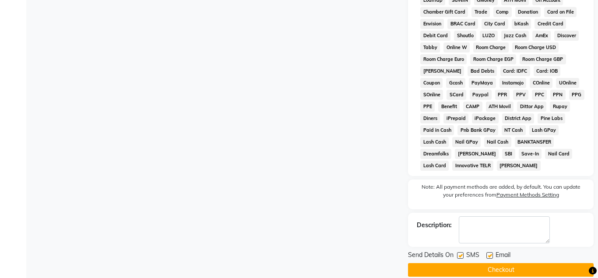
click at [486, 263] on button "Checkout" at bounding box center [500, 270] width 185 height 14
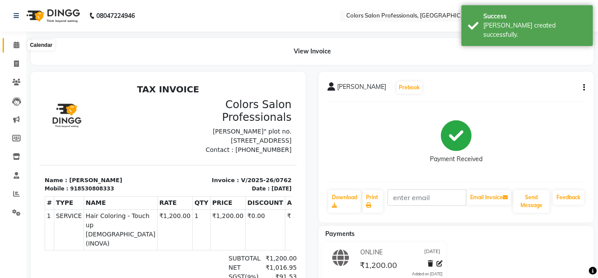
click at [13, 46] on span at bounding box center [16, 45] width 15 height 10
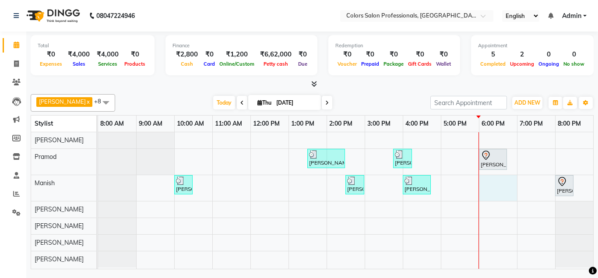
drag, startPoint x: 508, startPoint y: 184, endPoint x: 503, endPoint y: 185, distance: 5.1
click at [503, 185] on div "[PERSON_NAME][GEOGRAPHIC_DATA], 01:30 PM-02:30 PM, Hair Treatment - Hair Spa [P…" at bounding box center [345, 200] width 495 height 137
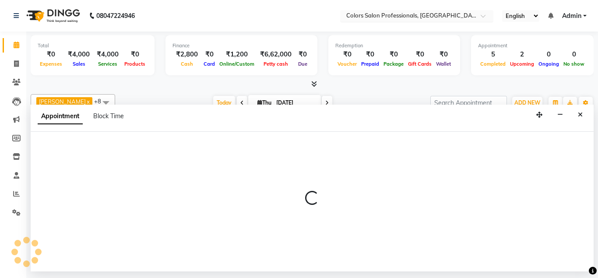
select select "60230"
select select "1080"
select select "tentative"
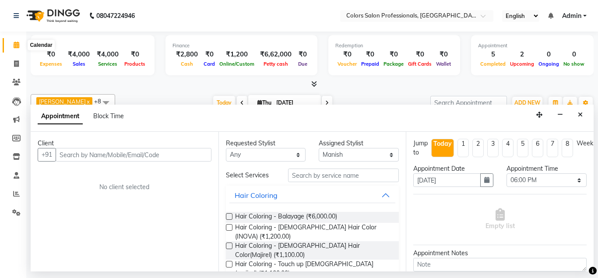
click at [14, 42] on icon at bounding box center [17, 45] width 6 height 7
click at [580, 115] on icon "Close" at bounding box center [579, 115] width 5 height 6
